Goal: Find contact information: Find contact information

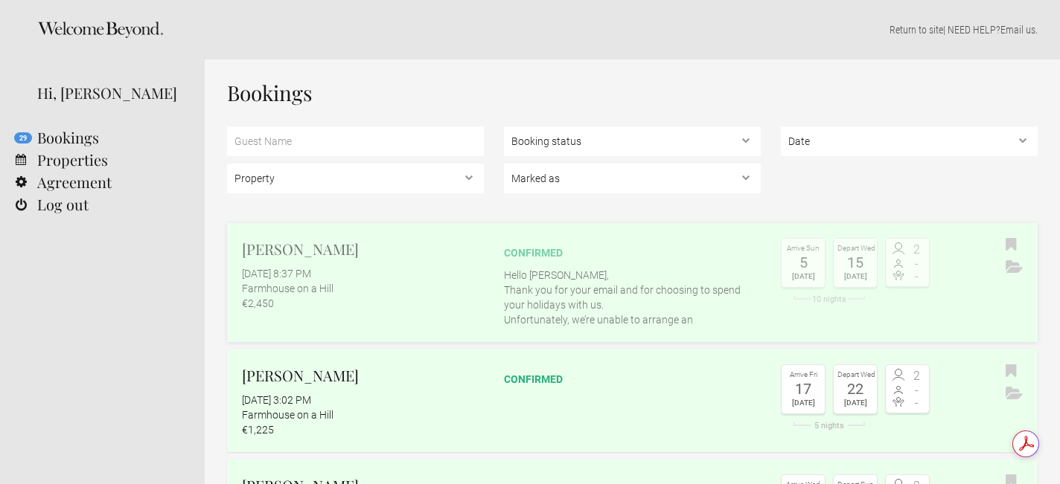
click at [338, 253] on h2 "[PERSON_NAME]" at bounding box center [363, 249] width 242 height 22
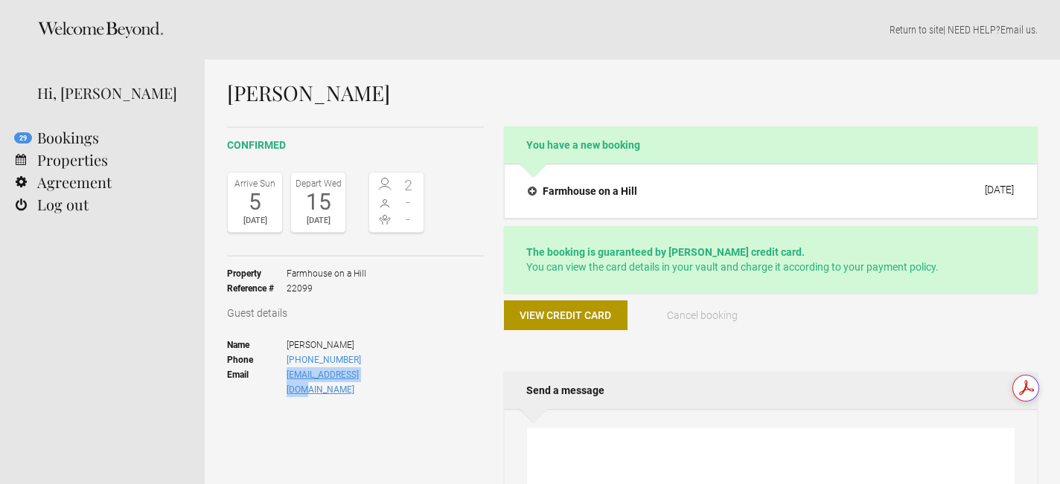
drag, startPoint x: 403, startPoint y: 381, endPoint x: 288, endPoint y: 374, distance: 115.6
click at [287, 374] on ul "Name Mona Ketterer Phone +4916099107135 Email monaketterer@gmx.de" at bounding box center [325, 367] width 197 height 79
copy link "monaketterer@gmx.de"
